Goal: Task Accomplishment & Management: Manage account settings

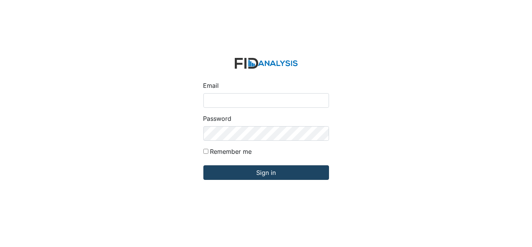
type input "[EMAIL_ADDRESS][DOMAIN_NAME]"
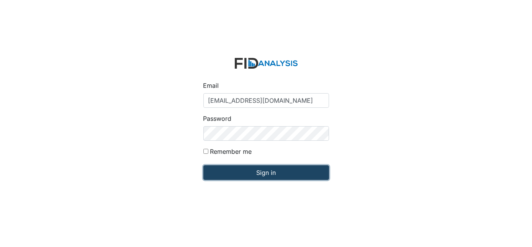
click at [227, 177] on input "Sign in" at bounding box center [267, 172] width 126 height 15
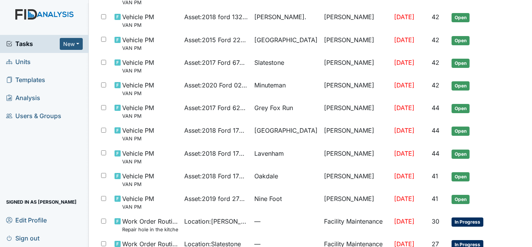
scroll to position [135, 0]
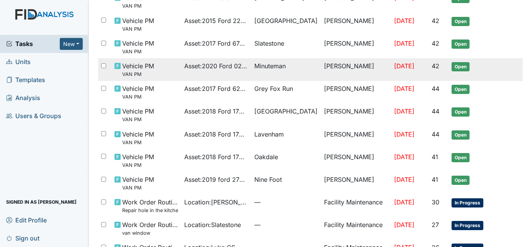
click at [288, 72] on td "Minuteman" at bounding box center [286, 69] width 70 height 23
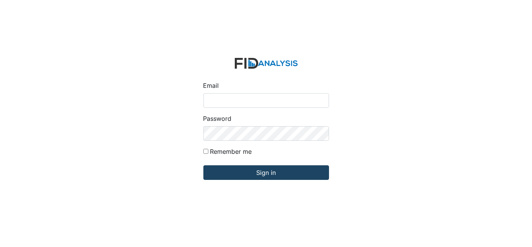
type input "[EMAIL_ADDRESS][DOMAIN_NAME]"
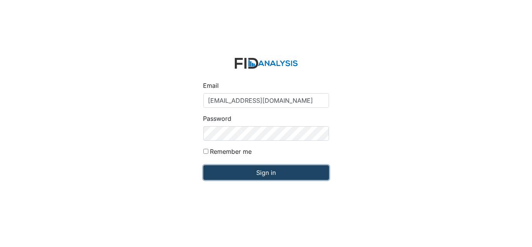
click at [273, 172] on input "Sign in" at bounding box center [267, 172] width 126 height 15
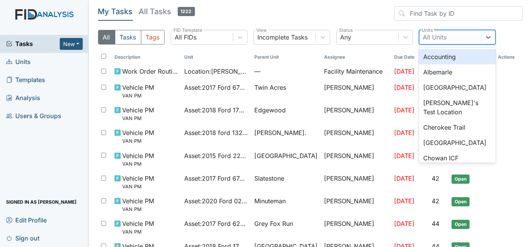
click at [439, 39] on div "All Units" at bounding box center [436, 37] width 24 height 9
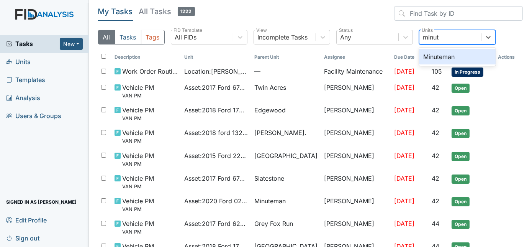
type input "minute"
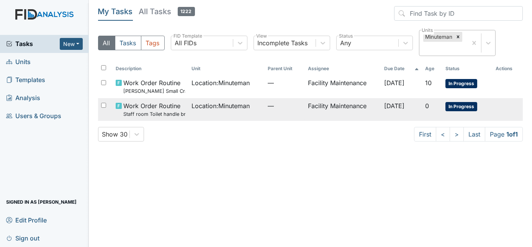
click at [229, 104] on span "Location : Minuteman" at bounding box center [221, 105] width 58 height 9
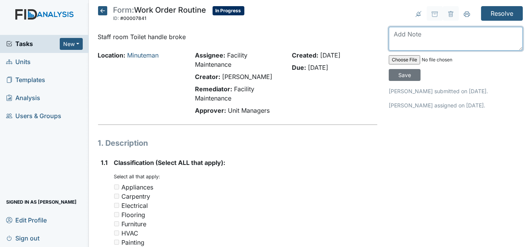
click at [409, 37] on textarea at bounding box center [456, 39] width 134 height 24
type textarea "replaced"
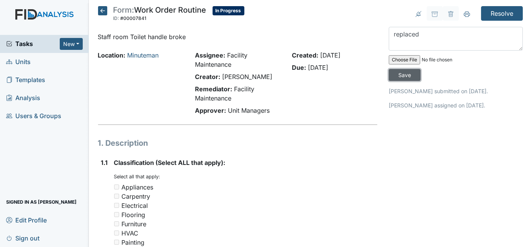
click at [421, 69] on input "Save" at bounding box center [405, 75] width 32 height 12
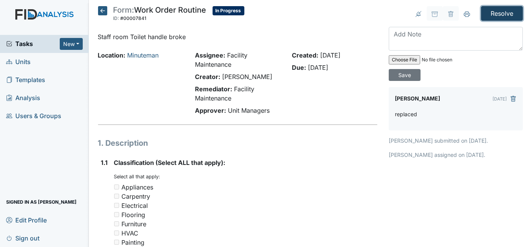
click at [493, 13] on input "Resolve" at bounding box center [502, 13] width 42 height 15
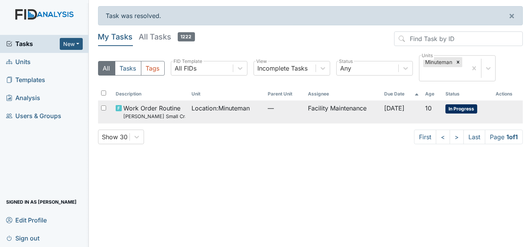
click at [273, 108] on span "—" at bounding box center [285, 107] width 34 height 9
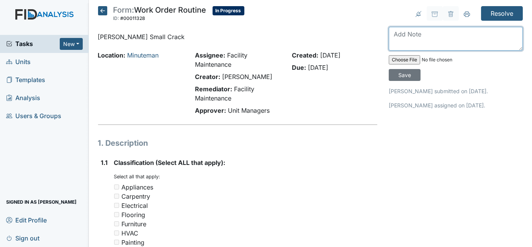
click at [395, 34] on textarea at bounding box center [456, 39] width 134 height 24
type textarea "crack not impeding vision"
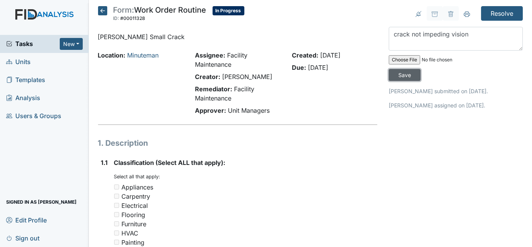
click at [421, 69] on input "Save" at bounding box center [405, 75] width 32 height 12
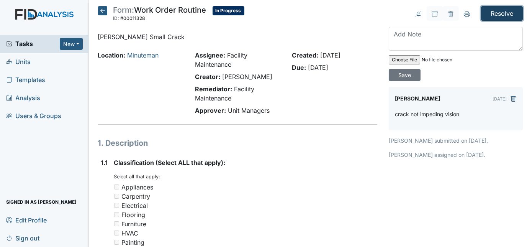
click at [507, 14] on input "Resolve" at bounding box center [502, 13] width 42 height 15
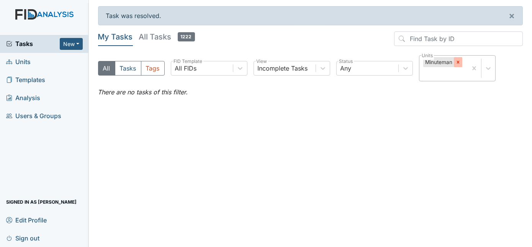
click at [457, 57] on div at bounding box center [458, 62] width 8 height 10
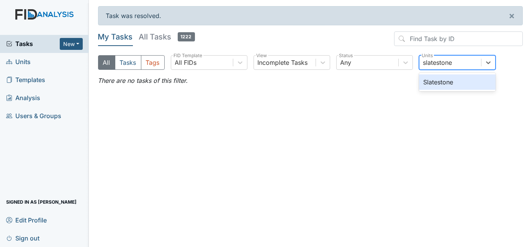
type input "slatestone"
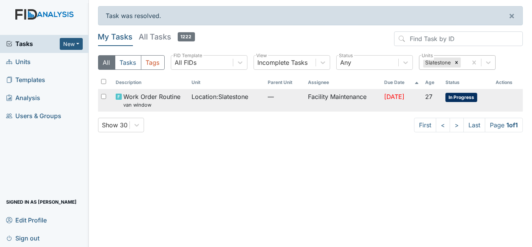
click at [305, 105] on td "Facility Maintenance" at bounding box center [343, 100] width 76 height 23
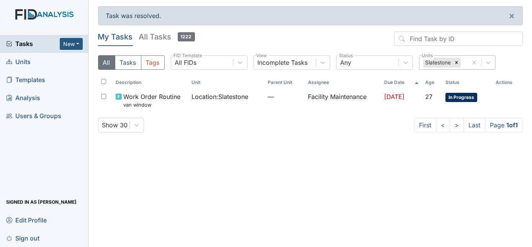
click at [23, 62] on span "Units" at bounding box center [18, 62] width 25 height 12
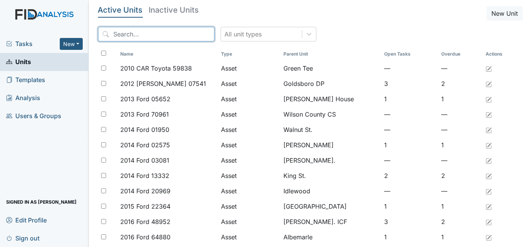
click at [156, 36] on input "search" at bounding box center [156, 34] width 117 height 15
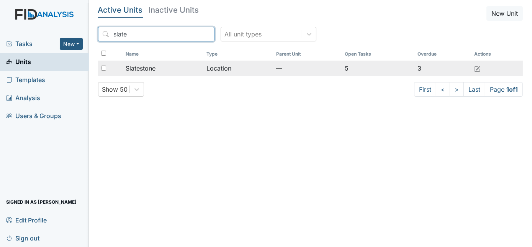
type input "slate"
click at [168, 64] on div "Slatestone" at bounding box center [163, 68] width 75 height 9
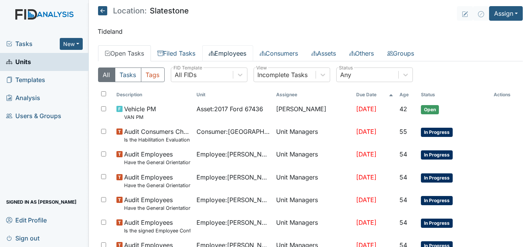
click at [235, 57] on link "Employees" at bounding box center [227, 53] width 51 height 16
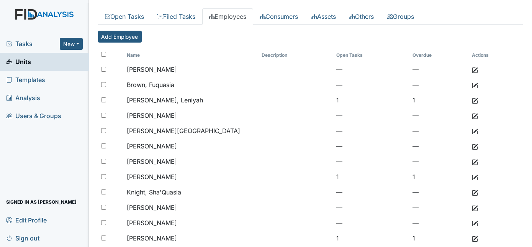
scroll to position [3, 0]
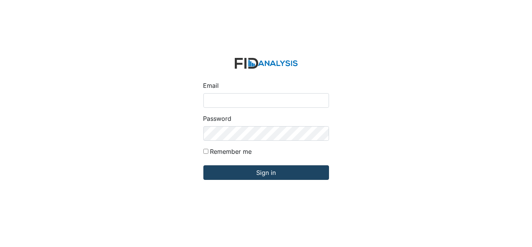
type input "[EMAIL_ADDRESS][DOMAIN_NAME]"
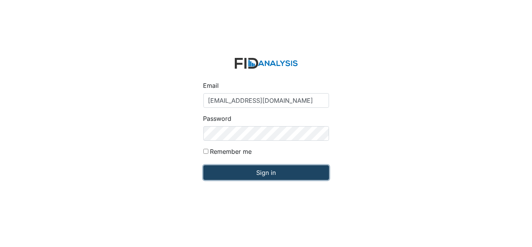
click at [254, 176] on input "Sign in" at bounding box center [267, 172] width 126 height 15
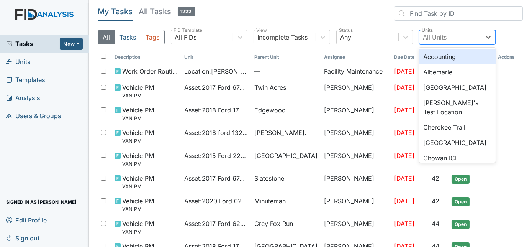
click at [433, 38] on div "All Units" at bounding box center [436, 37] width 24 height 9
type input "s"
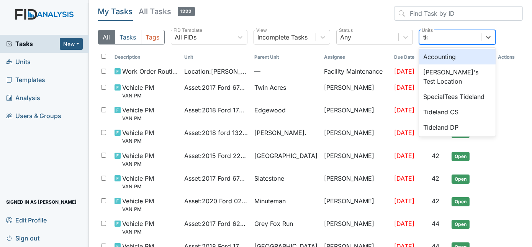
type input "tide"
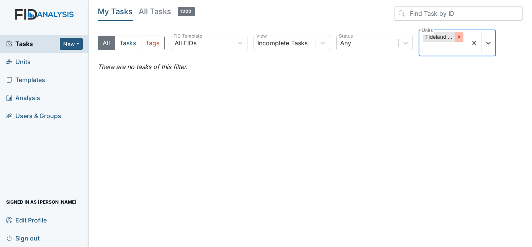
click at [457, 37] on icon at bounding box center [459, 36] width 5 height 5
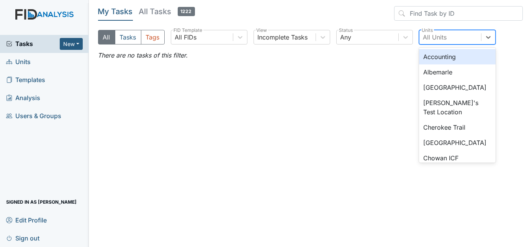
click at [457, 37] on div "All Units" at bounding box center [451, 37] width 62 height 14
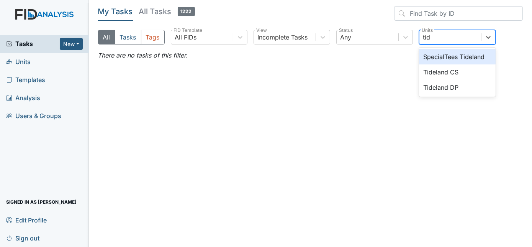
type input "tide"
click at [459, 88] on div "Tideland DP" at bounding box center [457, 87] width 77 height 15
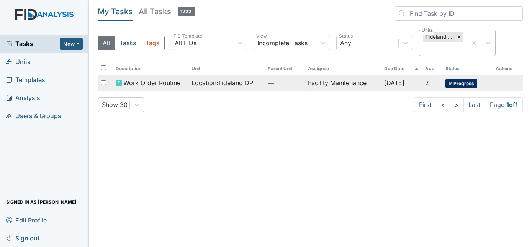
click at [253, 86] on div "Location : Tideland DP" at bounding box center [227, 82] width 70 height 9
